Goal: Information Seeking & Learning: Find specific fact

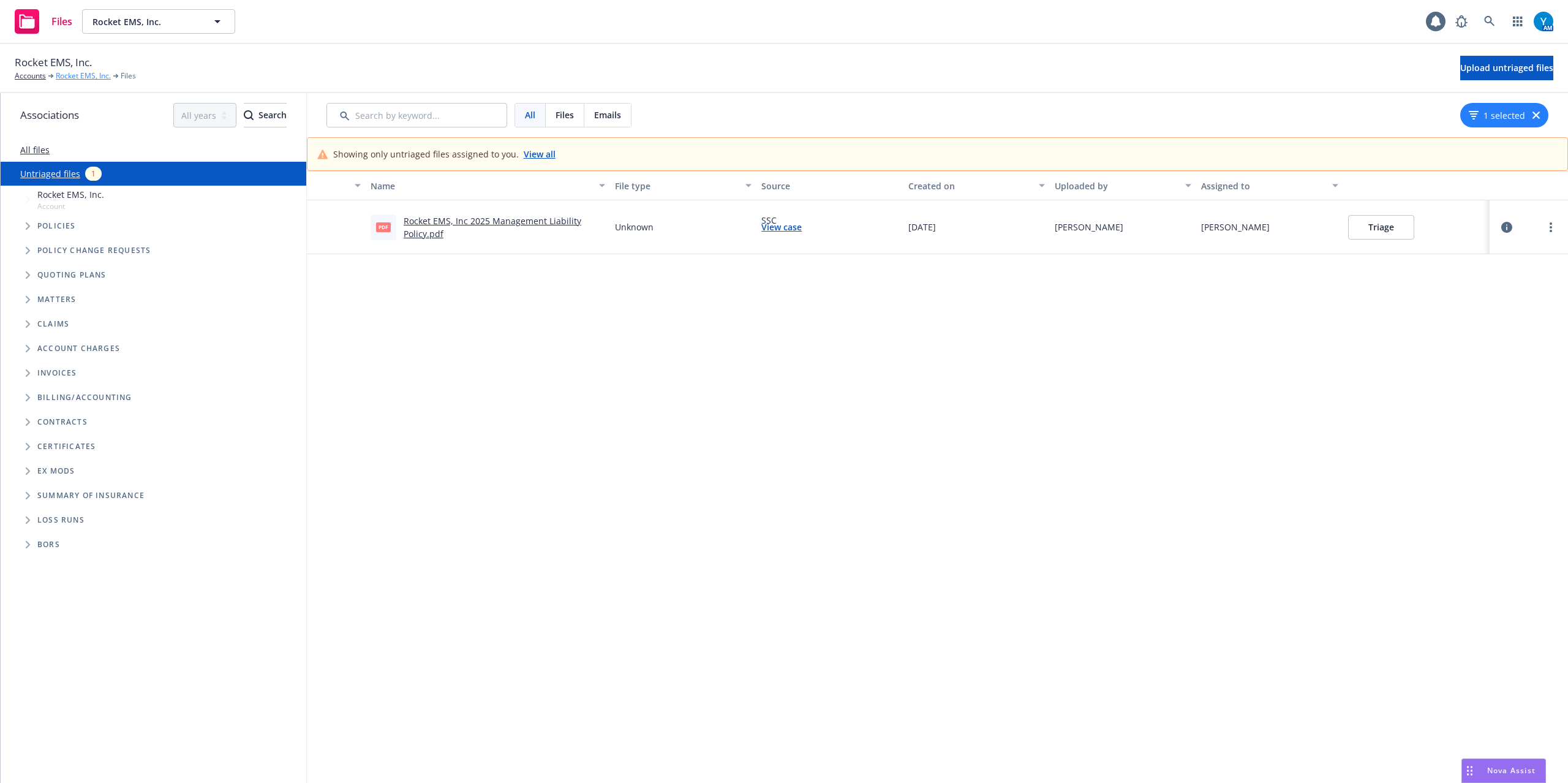
click at [87, 74] on link "Rocket EMS, Inc." at bounding box center [83, 75] width 55 height 11
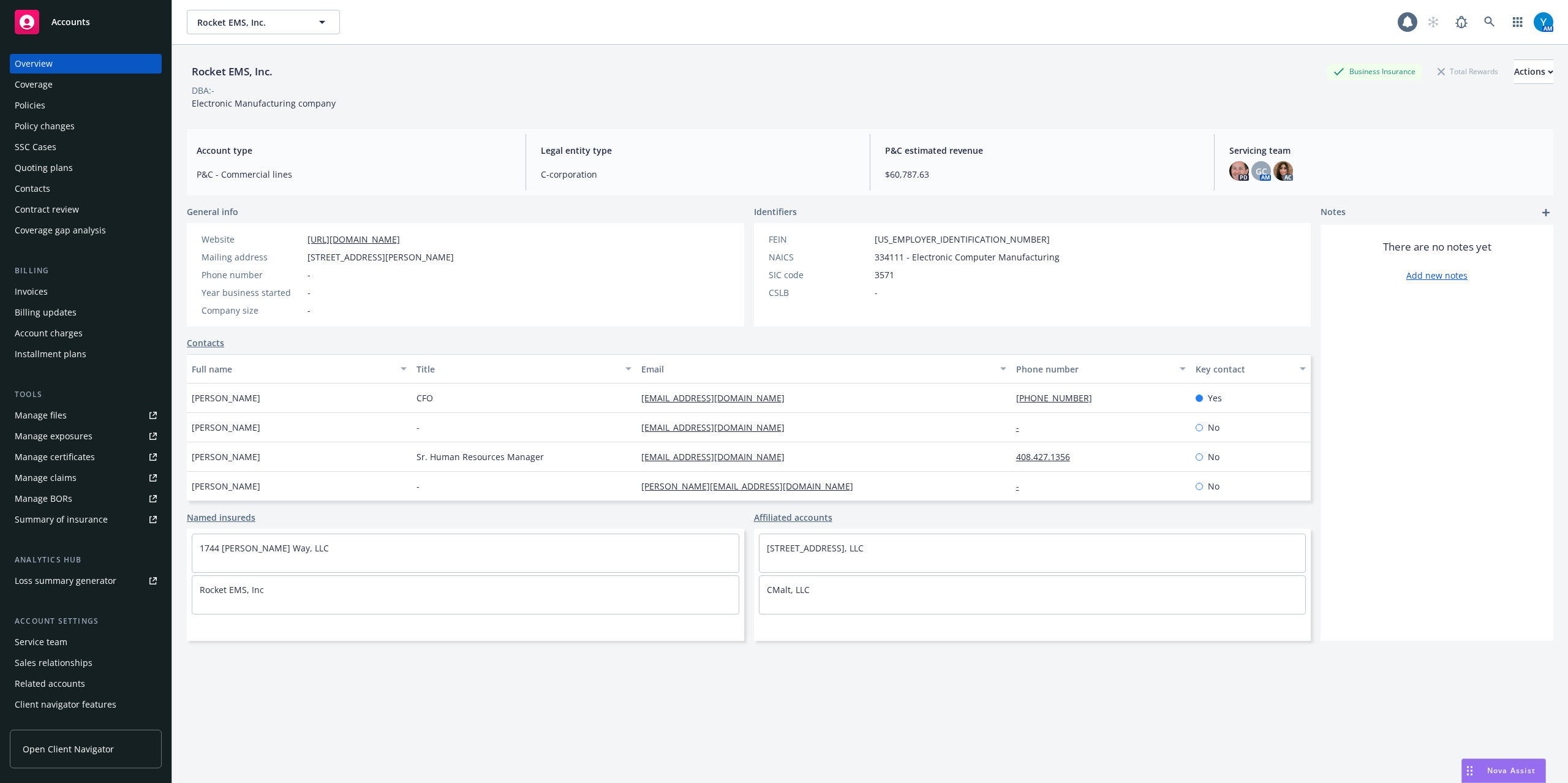
click at [32, 105] on div "Policies" at bounding box center [30, 105] width 31 height 19
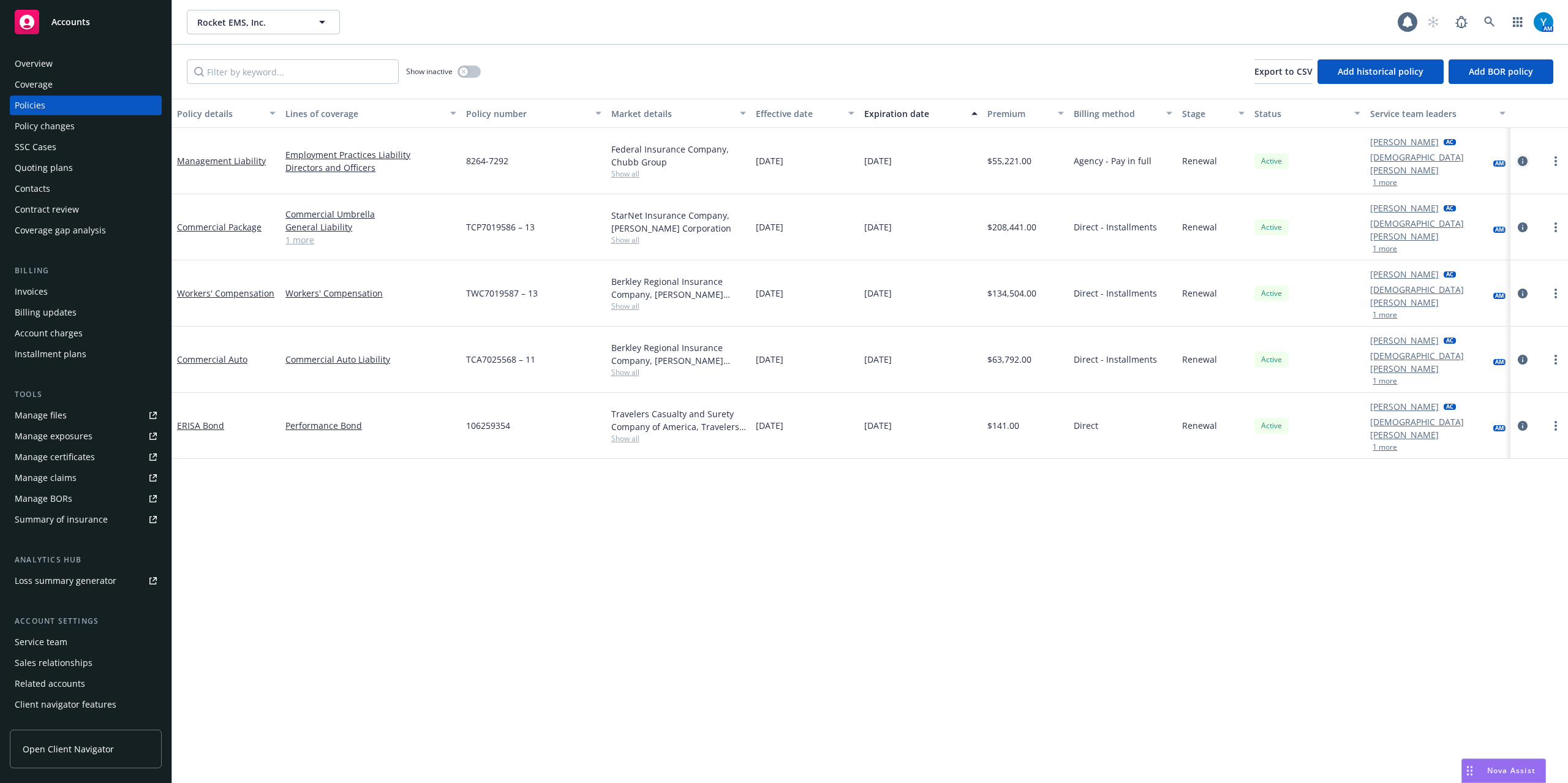
click at [1518, 156] on icon "circleInformation" at bounding box center [1523, 161] width 10 height 10
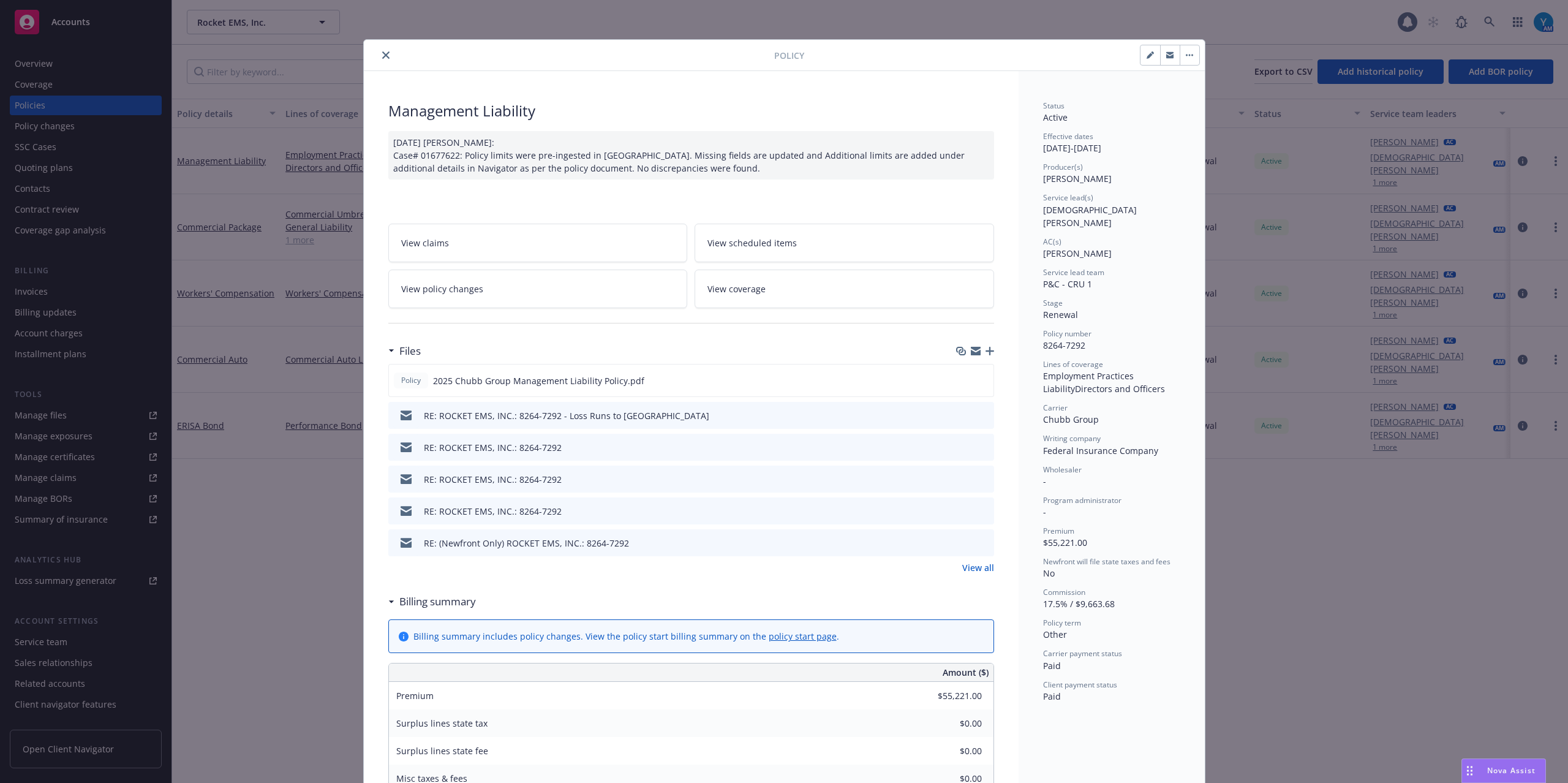
click at [383, 57] on icon "close" at bounding box center [386, 55] width 8 height 8
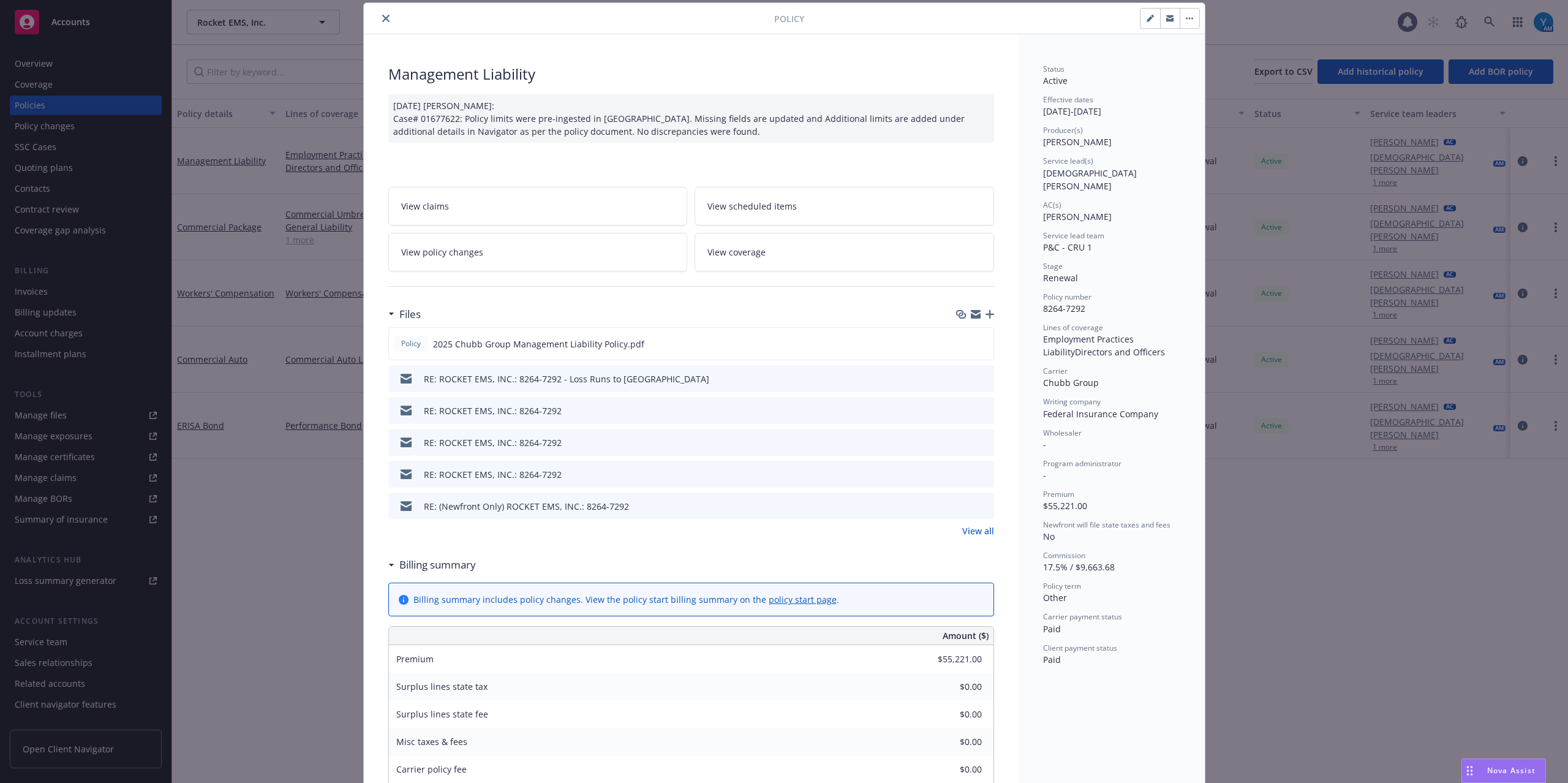
click at [383, 18] on icon "close" at bounding box center [386, 18] width 8 height 8
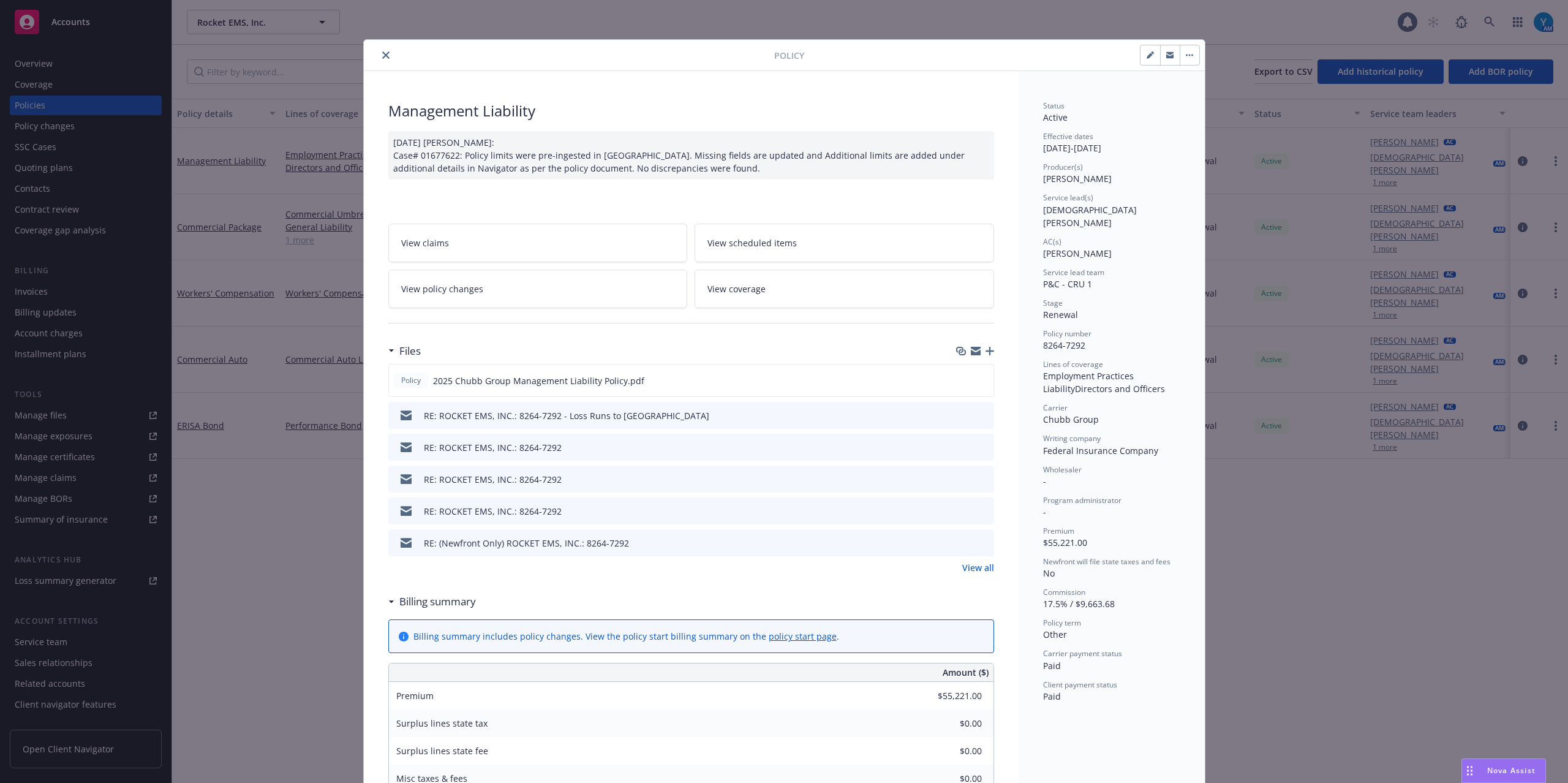
scroll to position [37, 0]
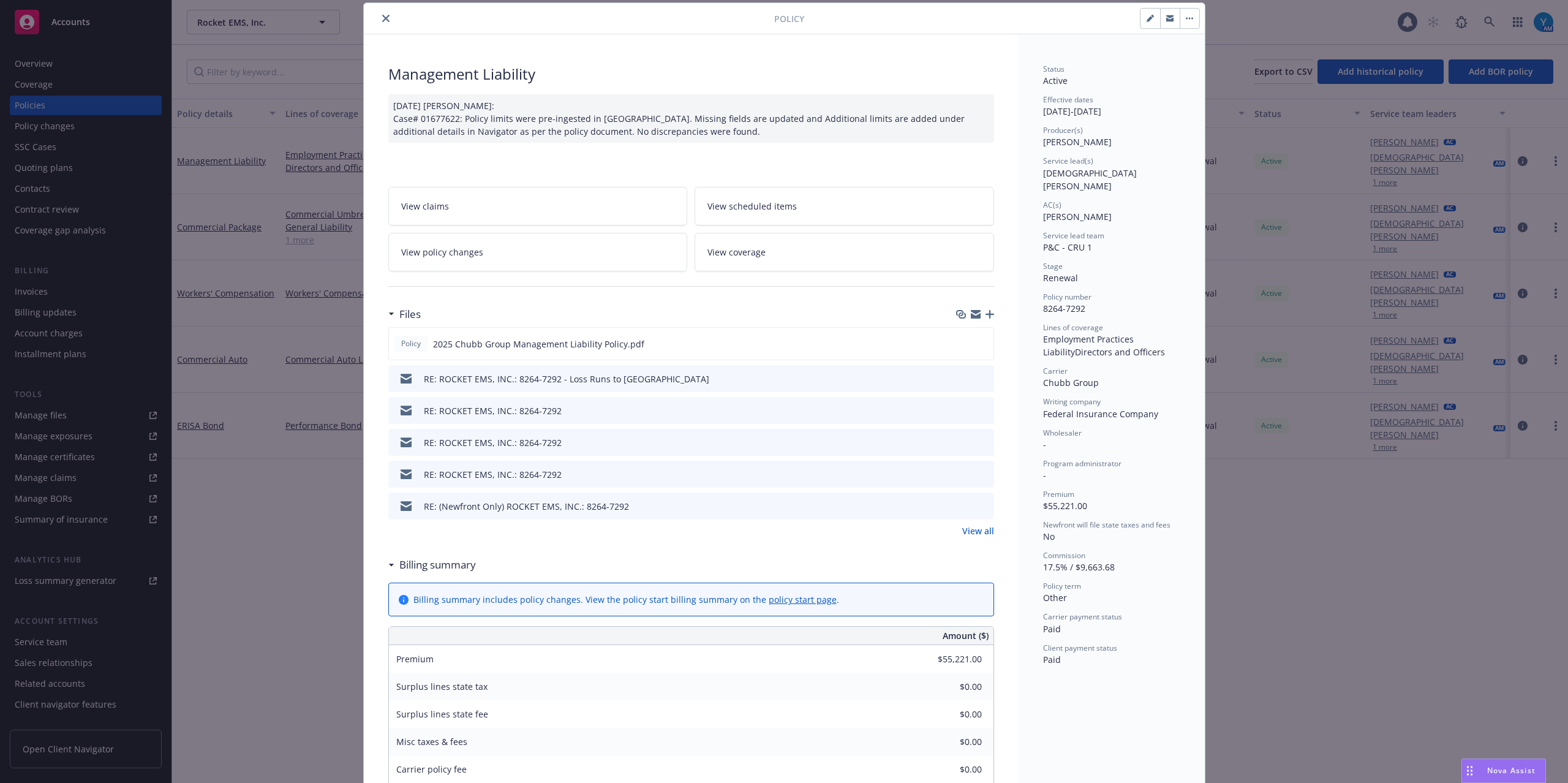
click at [383, 16] on icon "close" at bounding box center [386, 18] width 8 height 8
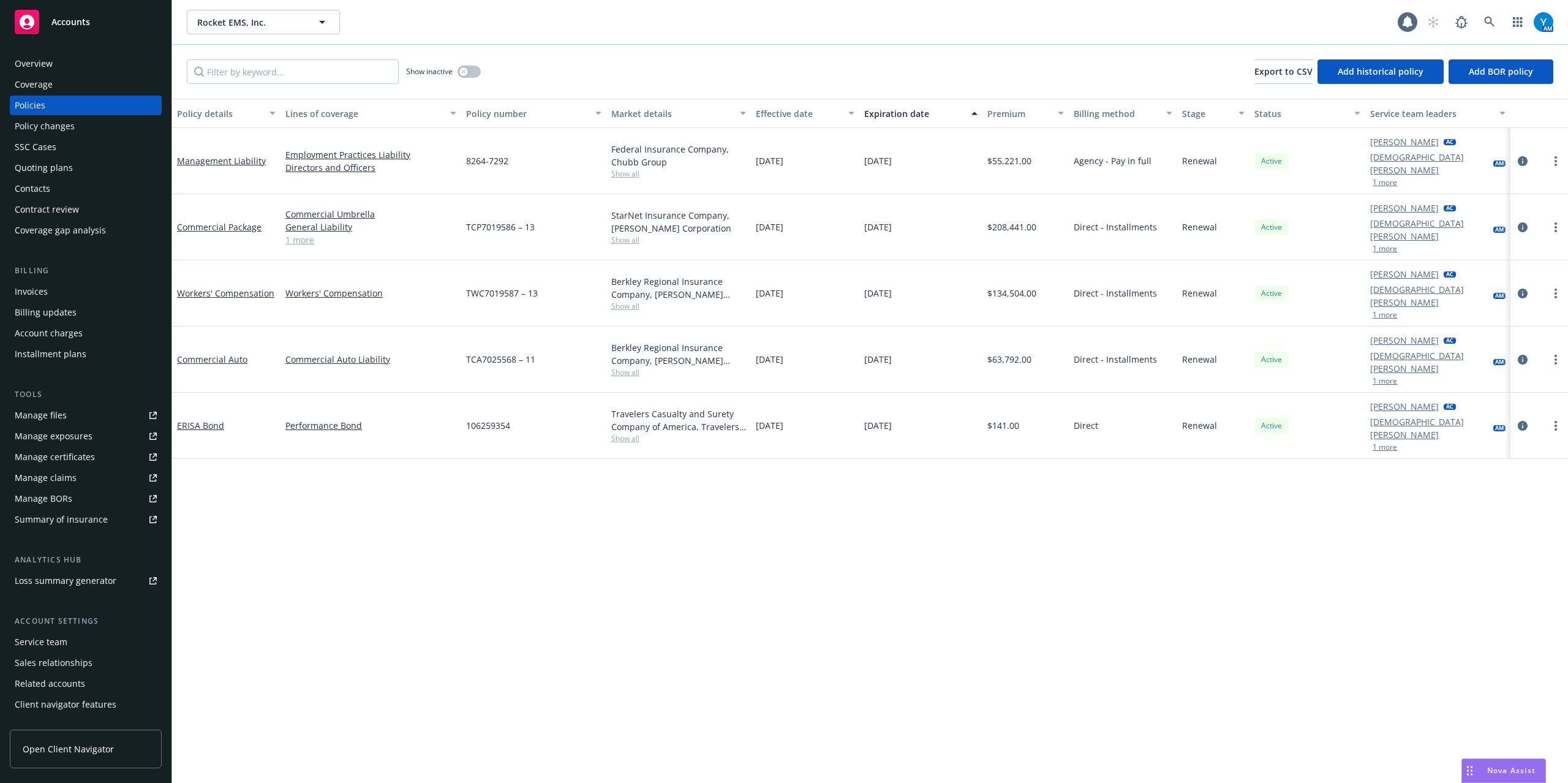
click at [74, 67] on div "Overview" at bounding box center [85, 64] width 142 height 19
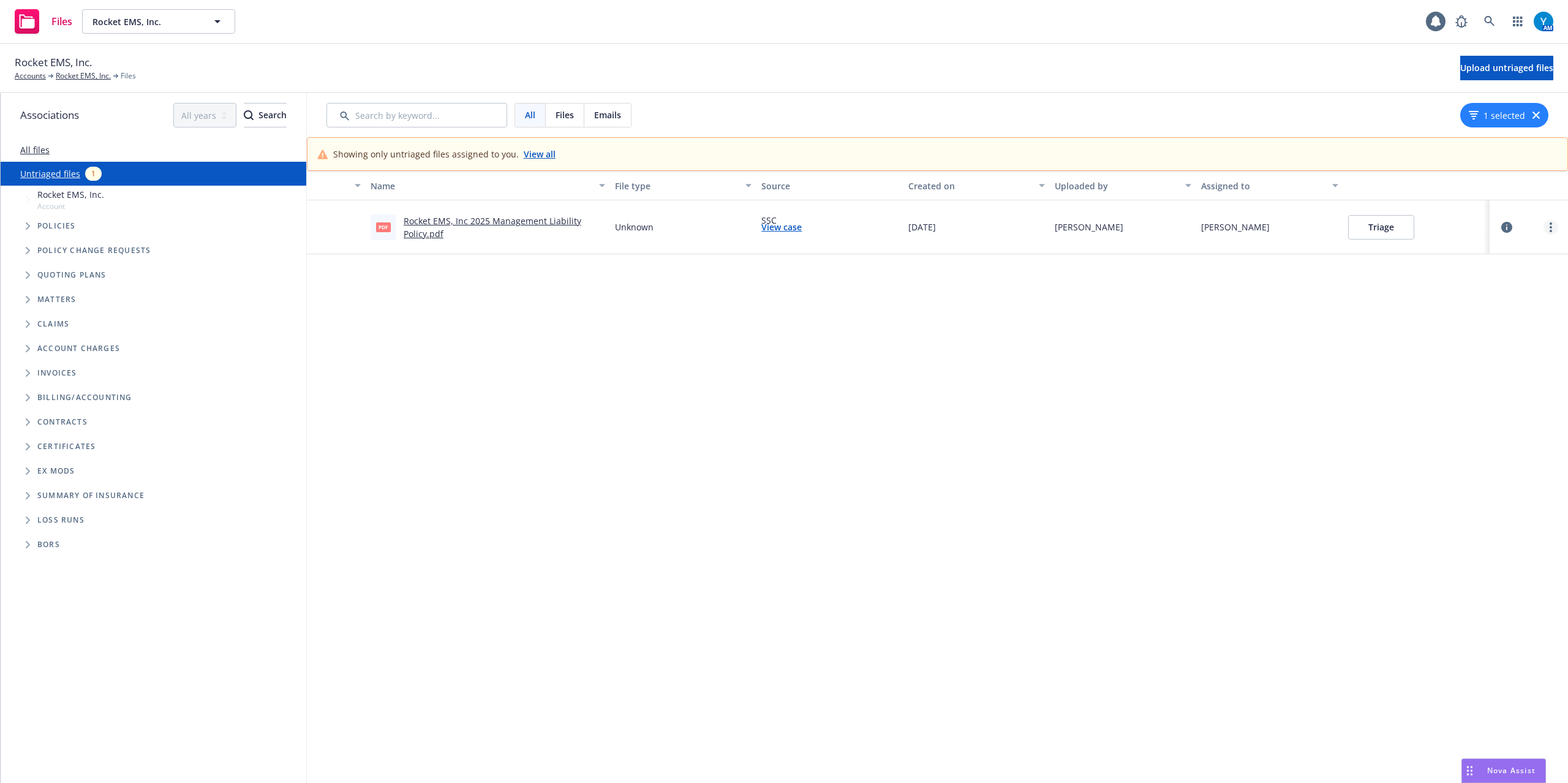
click at [1550, 228] on circle "more" at bounding box center [1551, 228] width 3 height 3
click at [1493, 257] on link "Archive" at bounding box center [1492, 253] width 108 height 24
click at [96, 71] on link "[PERSON_NAME] III Management Company" at bounding box center [129, 75] width 147 height 11
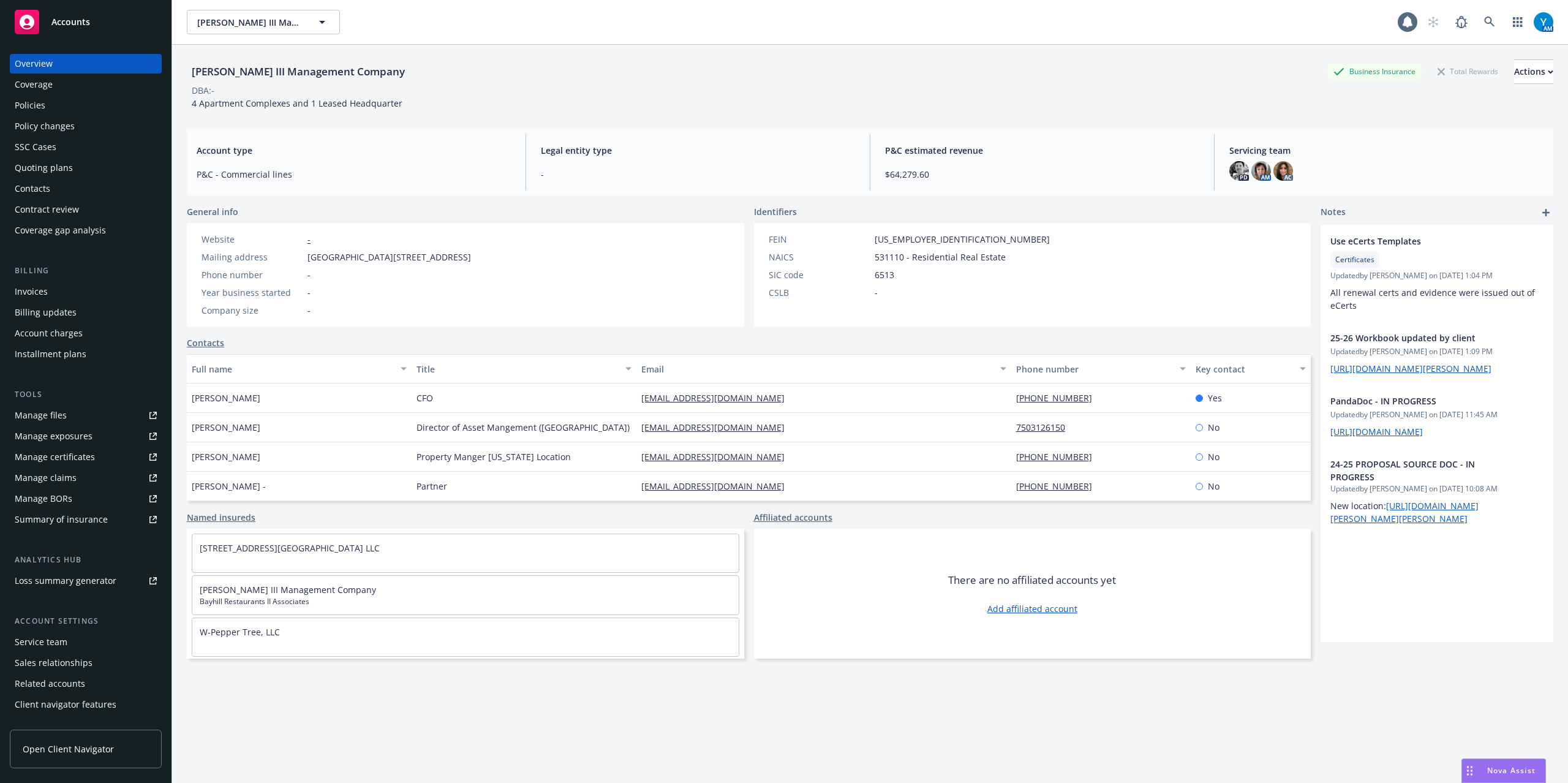
click at [64, 108] on div "Policies" at bounding box center [85, 105] width 142 height 19
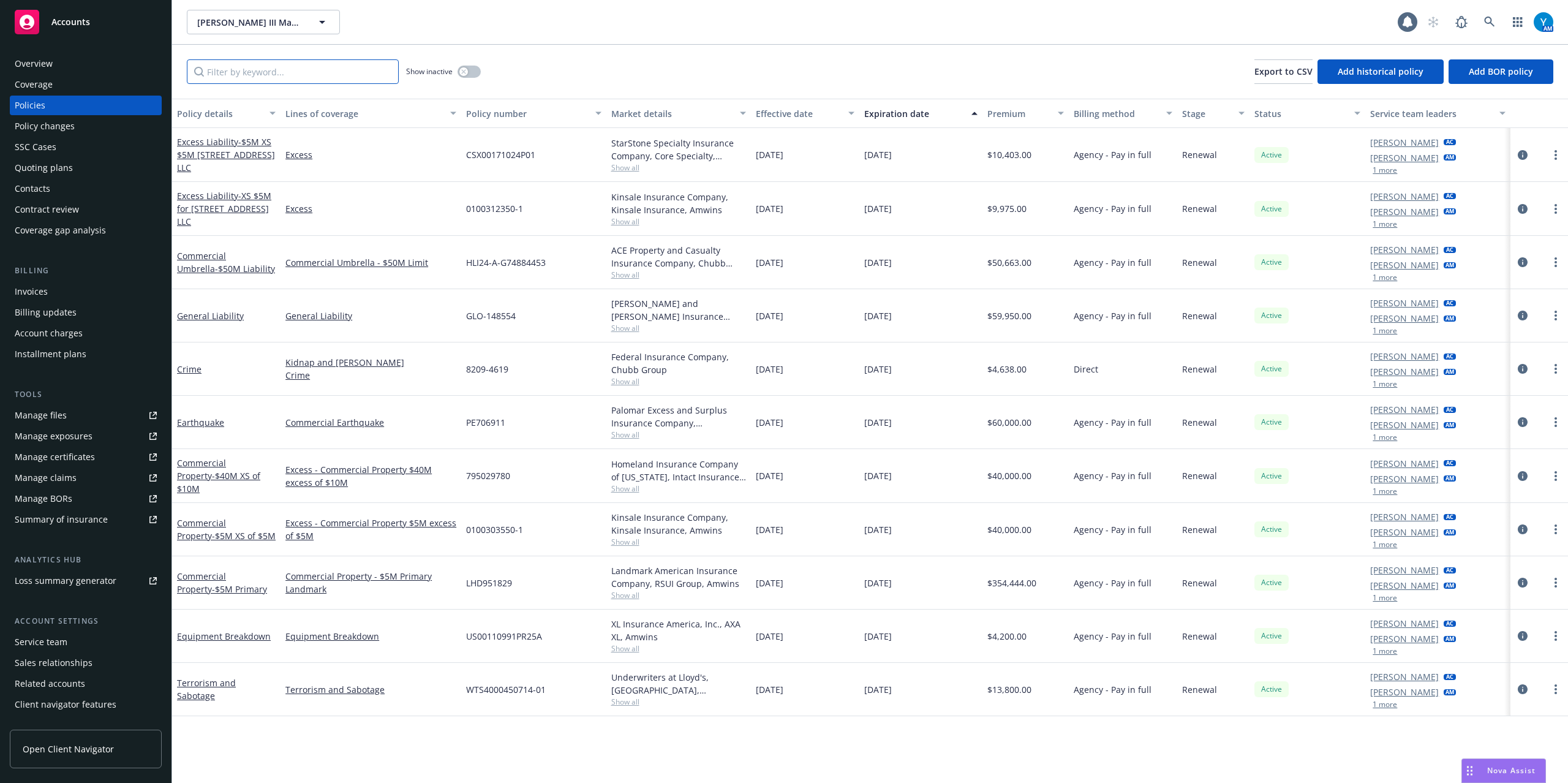
drag, startPoint x: 251, startPoint y: 77, endPoint x: 253, endPoint y: 68, distance: 9.2
click at [251, 76] on input "Filter by keyword..." at bounding box center [293, 71] width 212 height 24
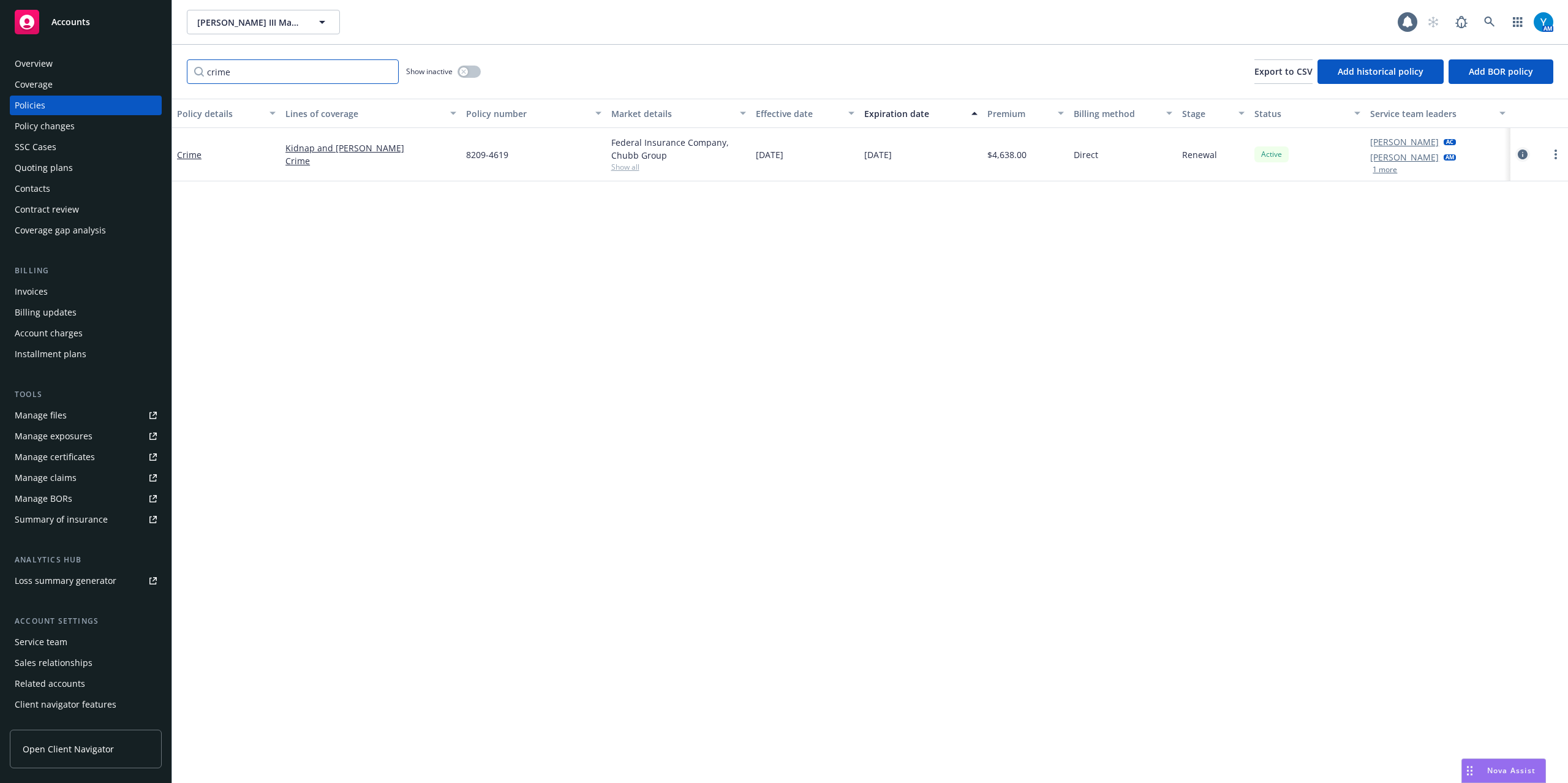
type input "crime"
click at [1520, 157] on icon "circleInformation" at bounding box center [1523, 154] width 10 height 10
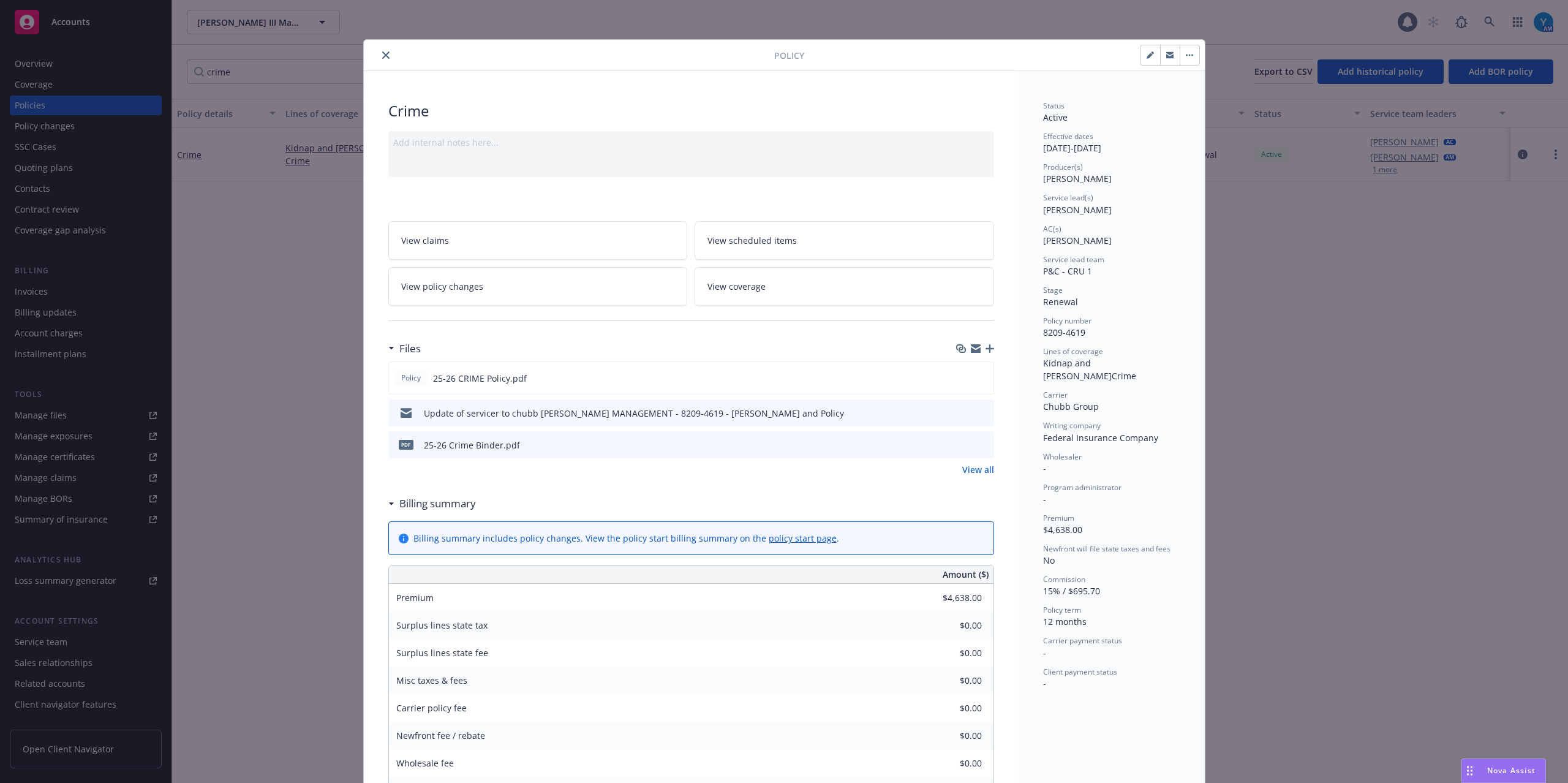
click at [383, 51] on icon "close" at bounding box center [386, 55] width 8 height 8
